Goal: Information Seeking & Learning: Learn about a topic

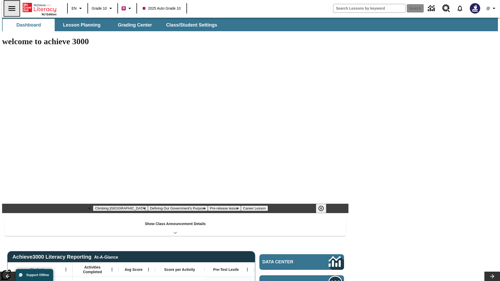
click at [10, 8] on icon "Open side menu" at bounding box center [11, 8] width 7 height 5
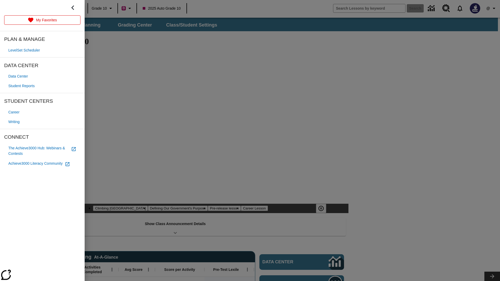
click at [15, 122] on span "Writing" at bounding box center [13, 121] width 11 height 5
